Goal: Information Seeking & Learning: Learn about a topic

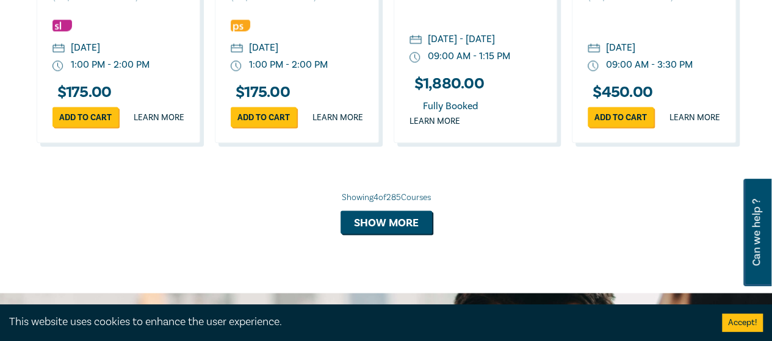
scroll to position [1098, 0]
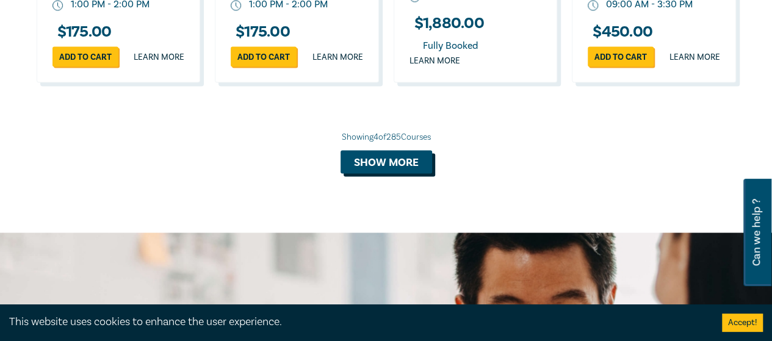
click at [422, 173] on button "Show more" at bounding box center [386, 161] width 92 height 23
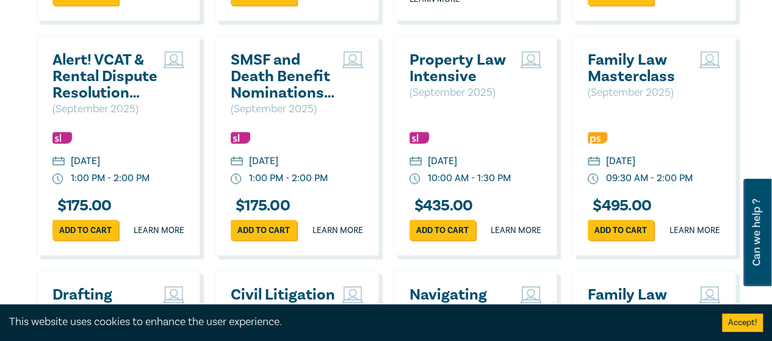
scroll to position [1220, 0]
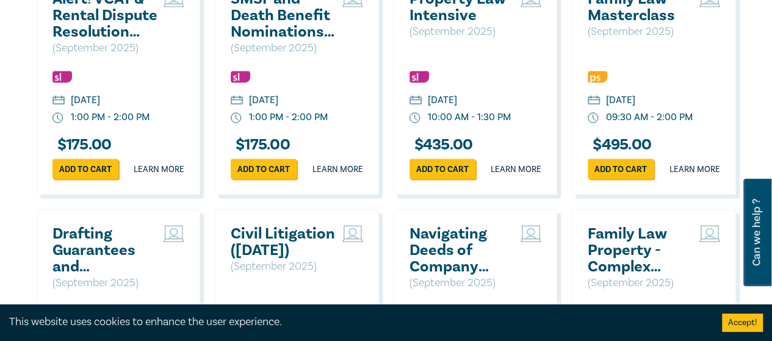
drag, startPoint x: 622, startPoint y: 196, endPoint x: 726, endPoint y: 214, distance: 105.2
click at [727, 195] on div "Family Law Masterclass ( September 2025 ) Thursday, 11 September 2025 09:30 AM …" at bounding box center [654, 85] width 164 height 220
click at [701, 176] on link "Learn more" at bounding box center [694, 170] width 51 height 12
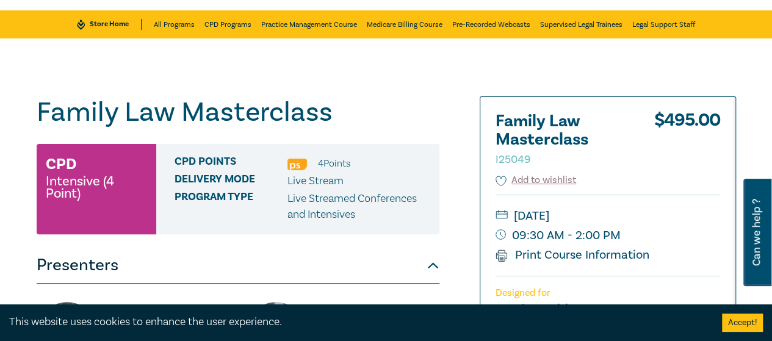
scroll to position [183, 0]
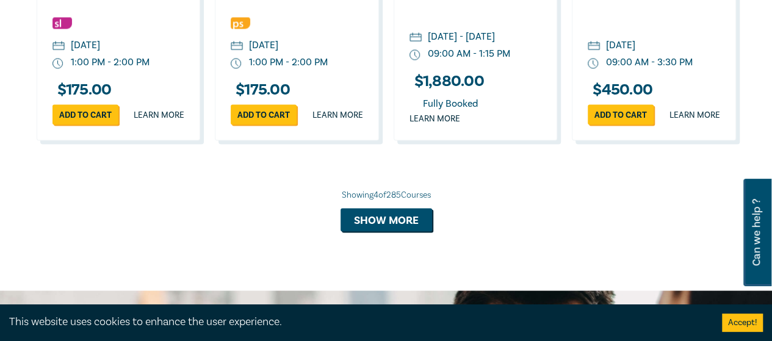
scroll to position [1059, 0]
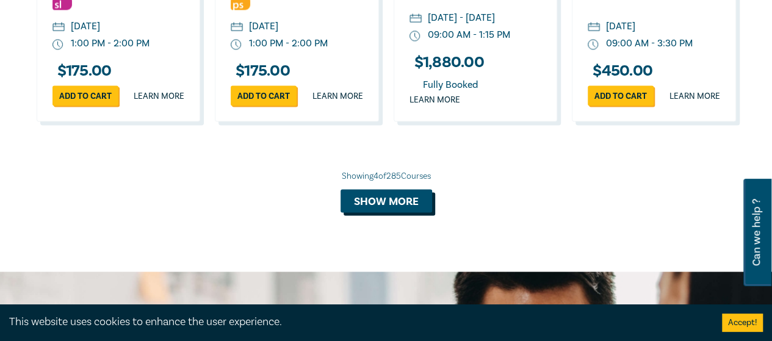
click at [387, 212] on button "Show more" at bounding box center [386, 200] width 92 height 23
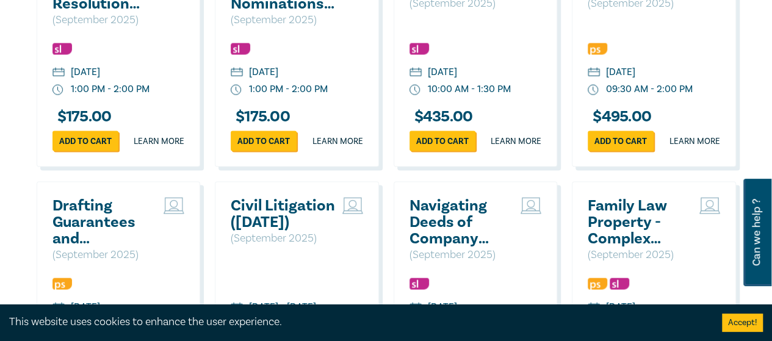
scroll to position [1303, 0]
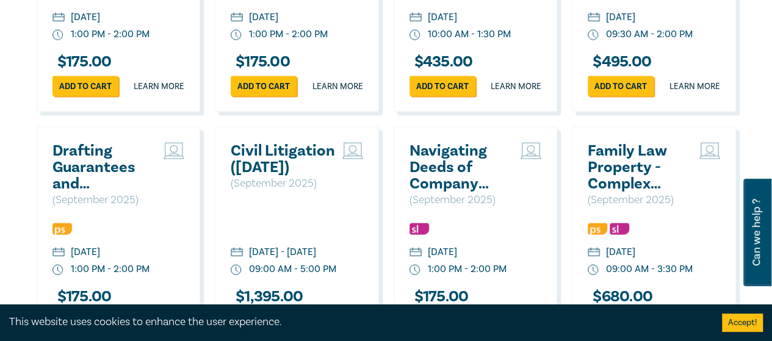
drag, startPoint x: 624, startPoint y: 112, endPoint x: 751, endPoint y: 99, distance: 127.5
click at [751, 99] on div "Top Practice Areas Advocacy Building & Construction Business & Contracts Consum…" at bounding box center [386, 346] width 772 height 1718
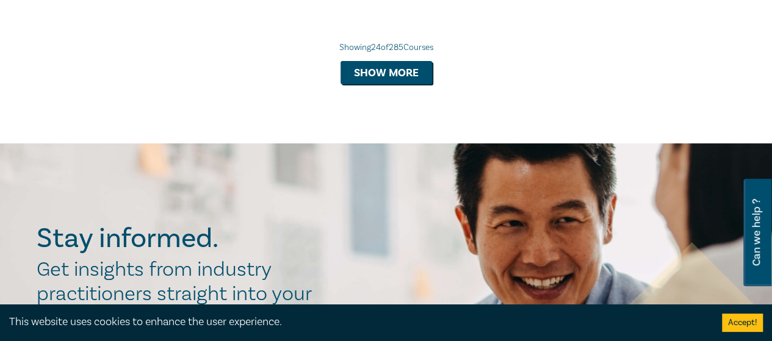
scroll to position [2402, 0]
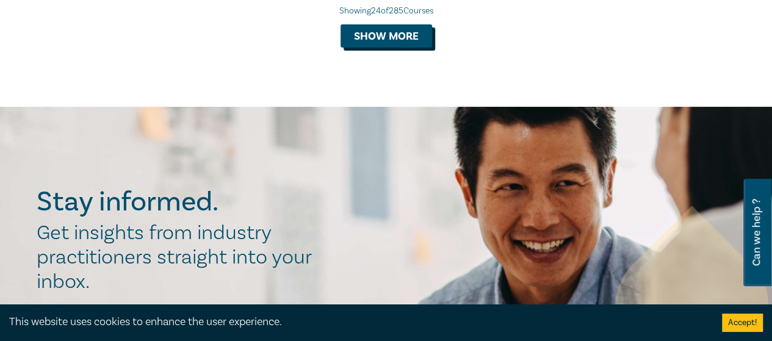
click at [379, 48] on button "Show more" at bounding box center [386, 35] width 92 height 23
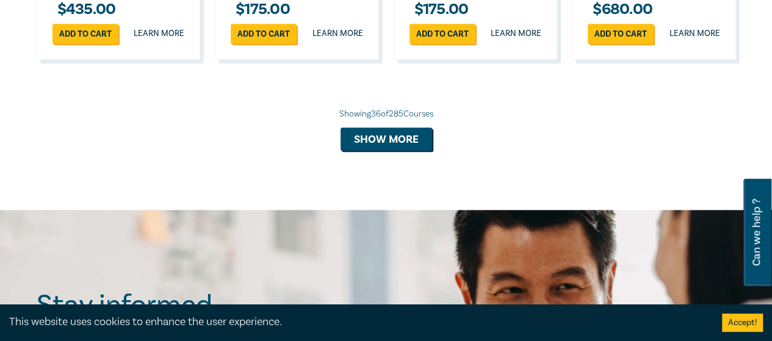
scroll to position [3073, 0]
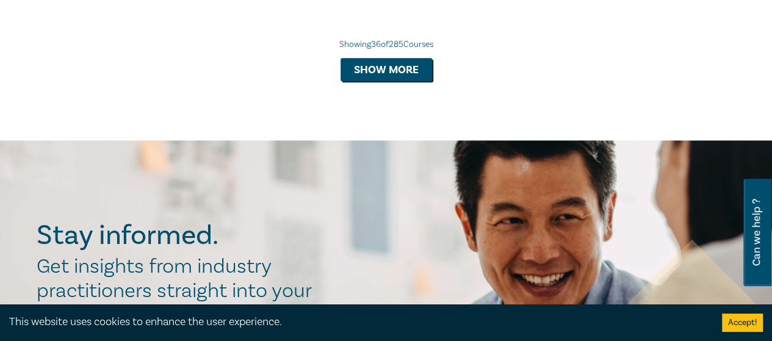
click at [402, 81] on button "Show more" at bounding box center [386, 69] width 92 height 23
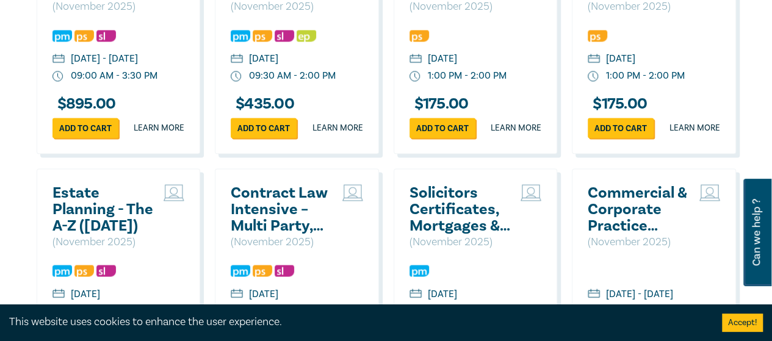
scroll to position [3439, 0]
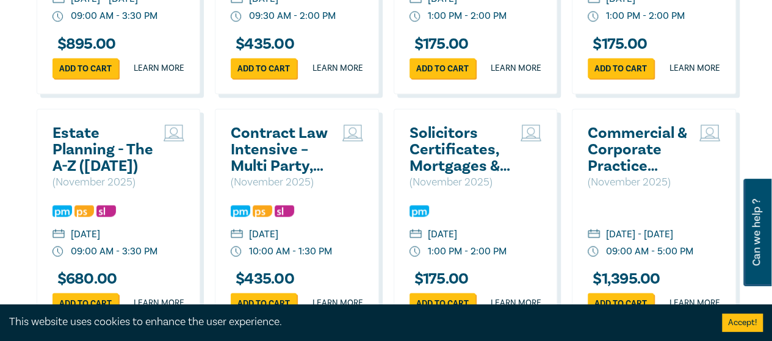
drag, startPoint x: 682, startPoint y: 232, endPoint x: 705, endPoint y: 243, distance: 25.4
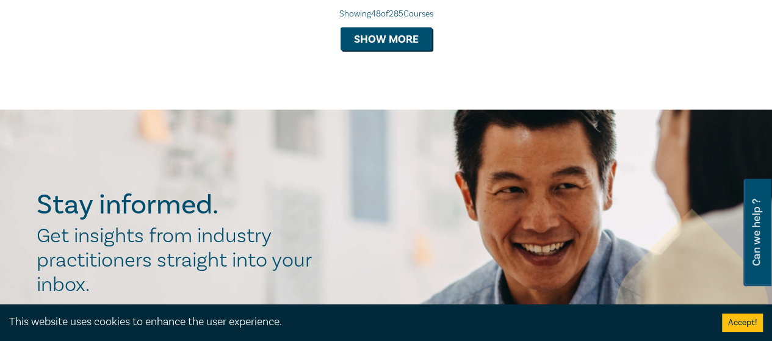
scroll to position [3866, 0]
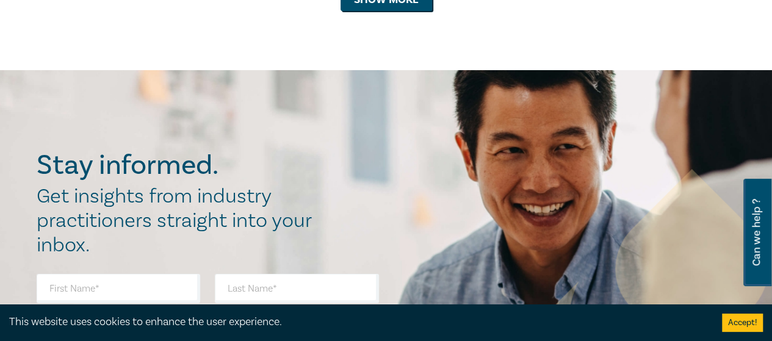
scroll to position [4598, 0]
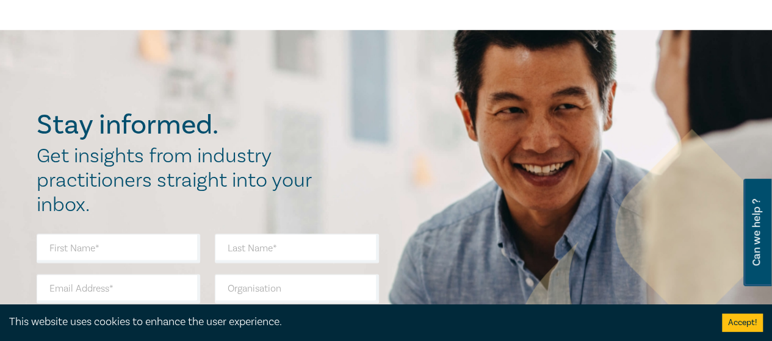
scroll to position [5270, 0]
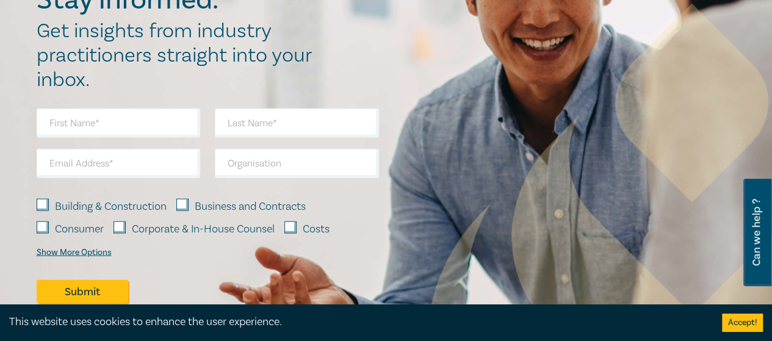
scroll to position [5941, 0]
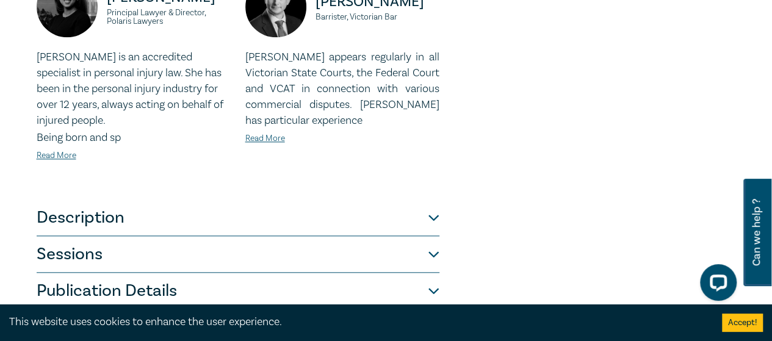
scroll to position [610, 0]
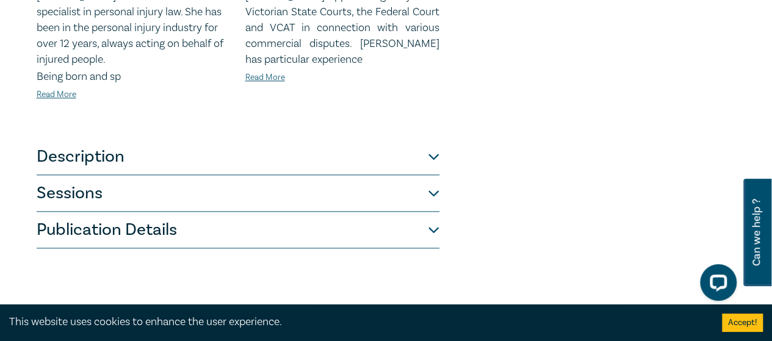
click at [422, 159] on button "Description" at bounding box center [238, 157] width 403 height 37
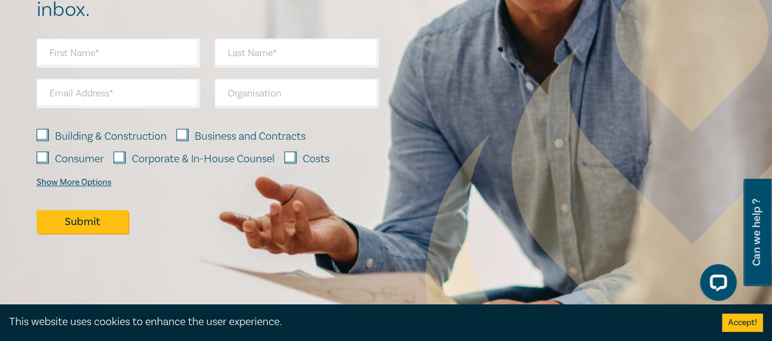
scroll to position [426, 0]
